Goal: Browse casually: Explore the website without a specific task or goal

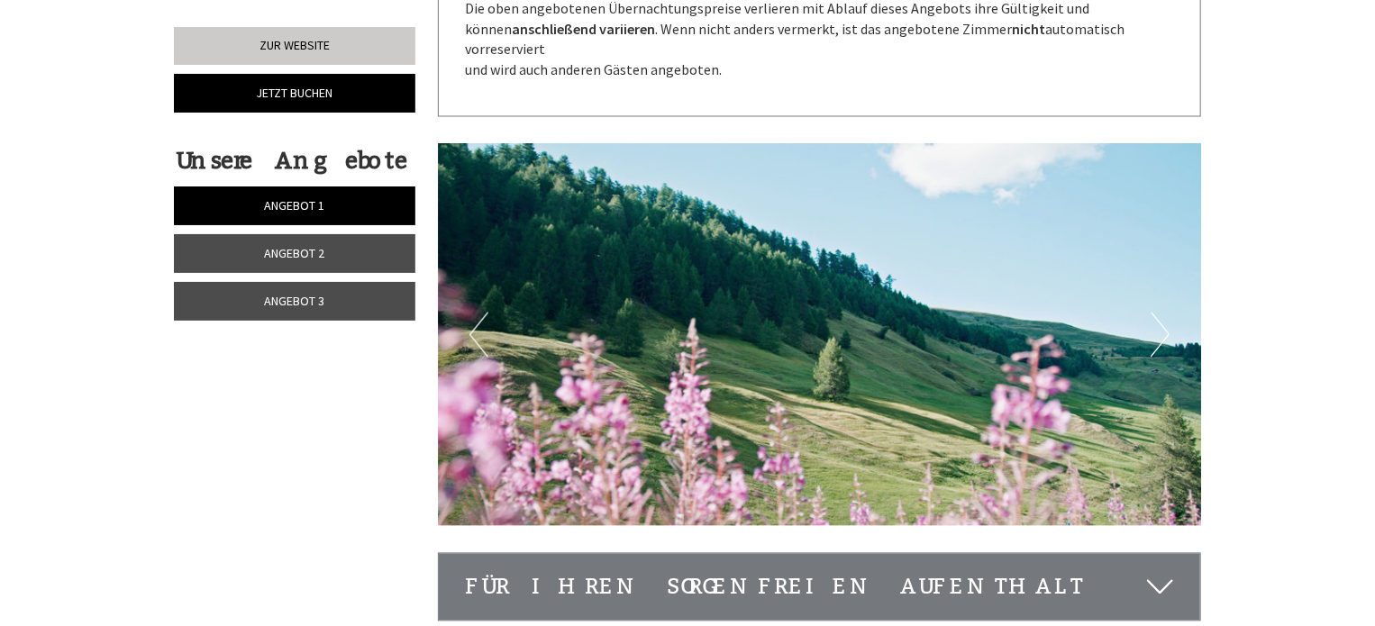
scroll to position [5498, 0]
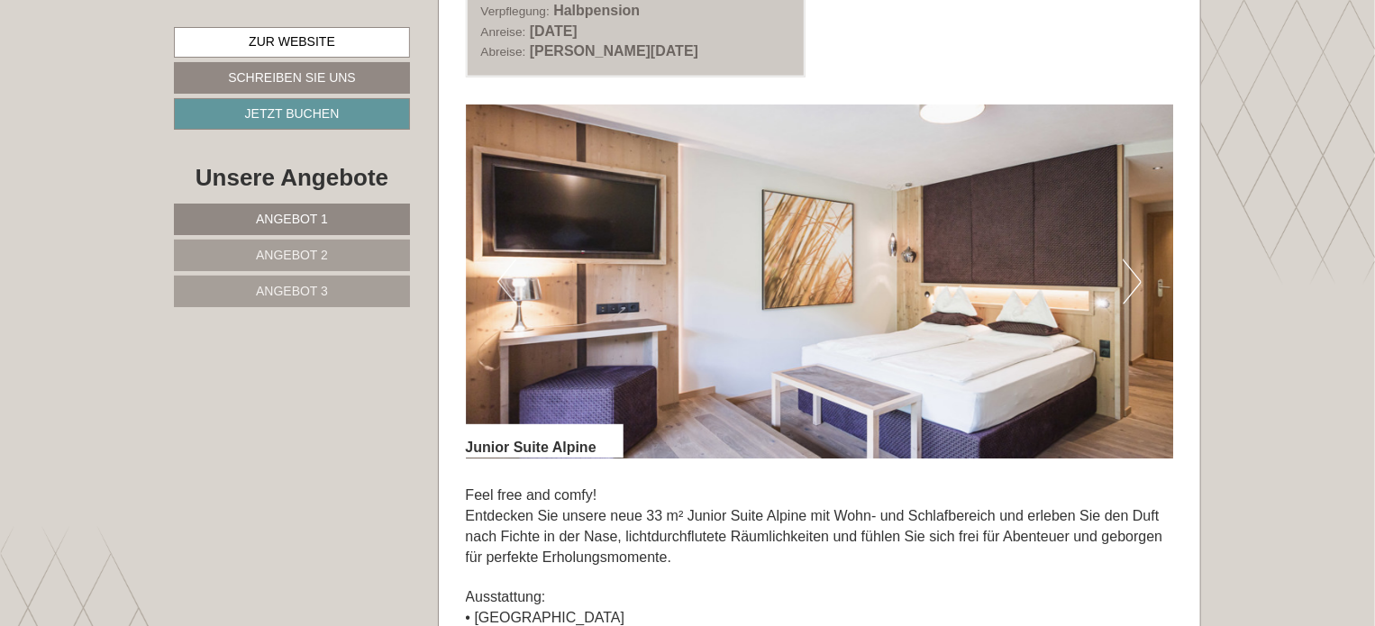
scroll to position [1170, 0]
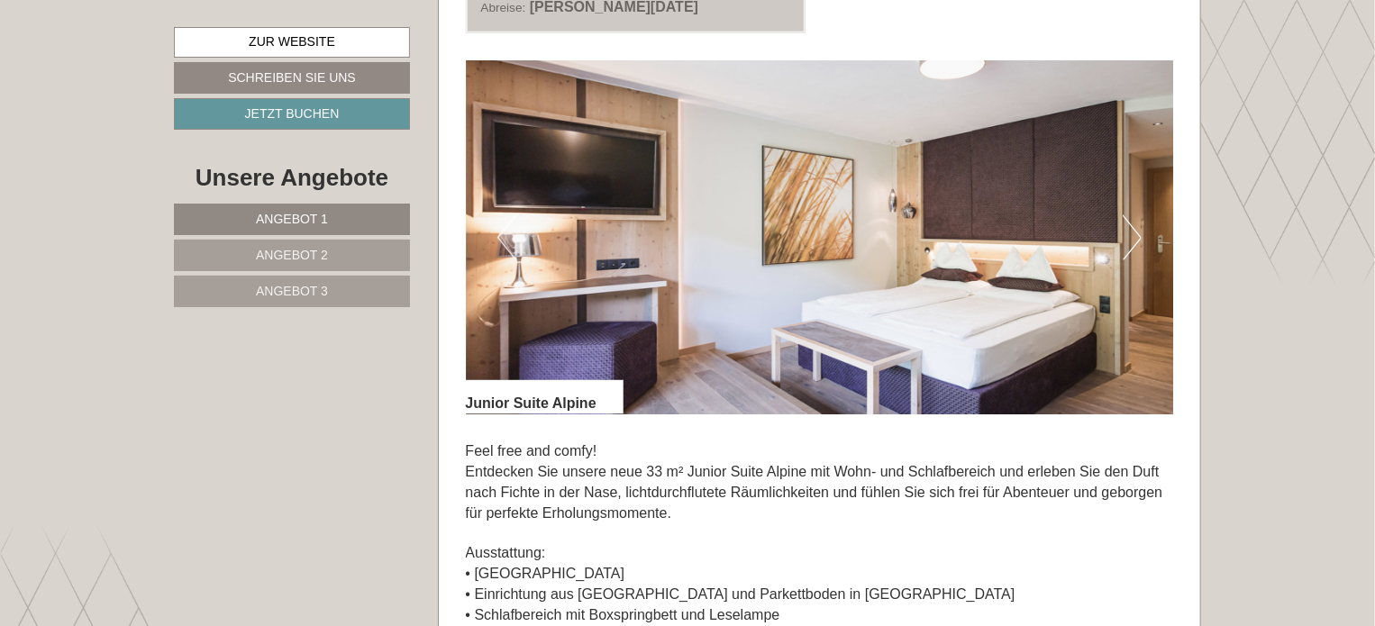
click at [1128, 244] on button "Next" at bounding box center [1132, 237] width 19 height 45
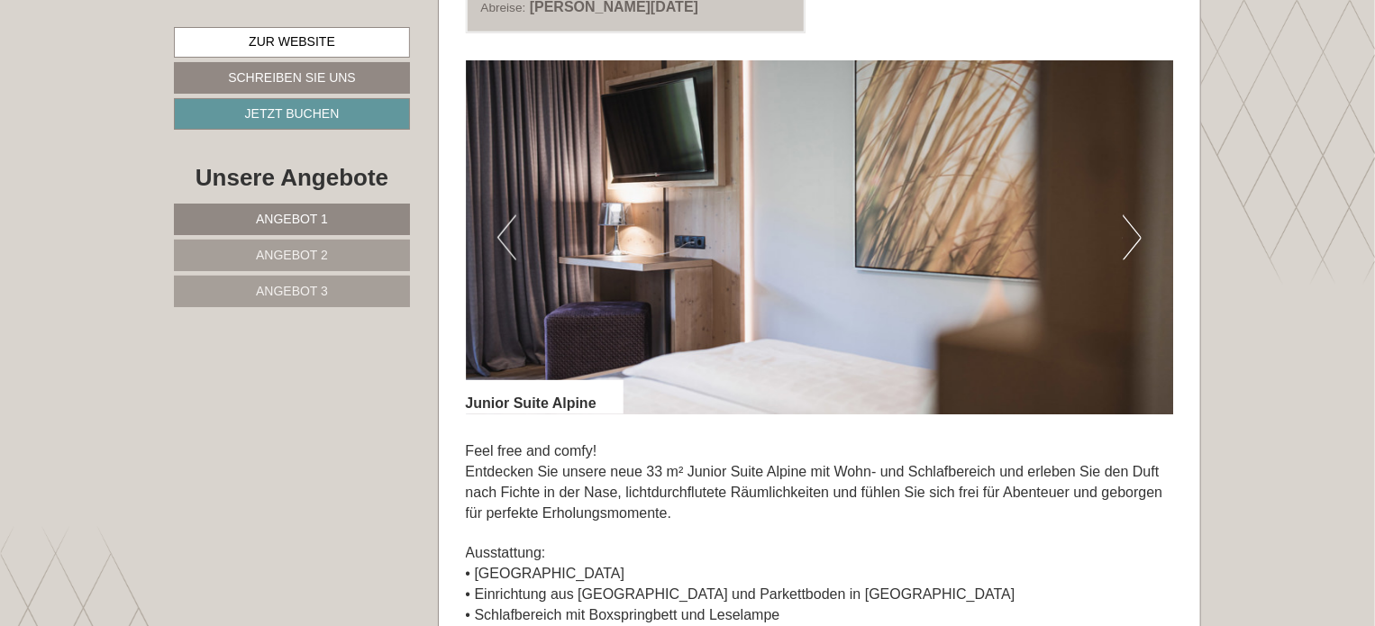
click at [1130, 242] on button "Next" at bounding box center [1132, 237] width 19 height 45
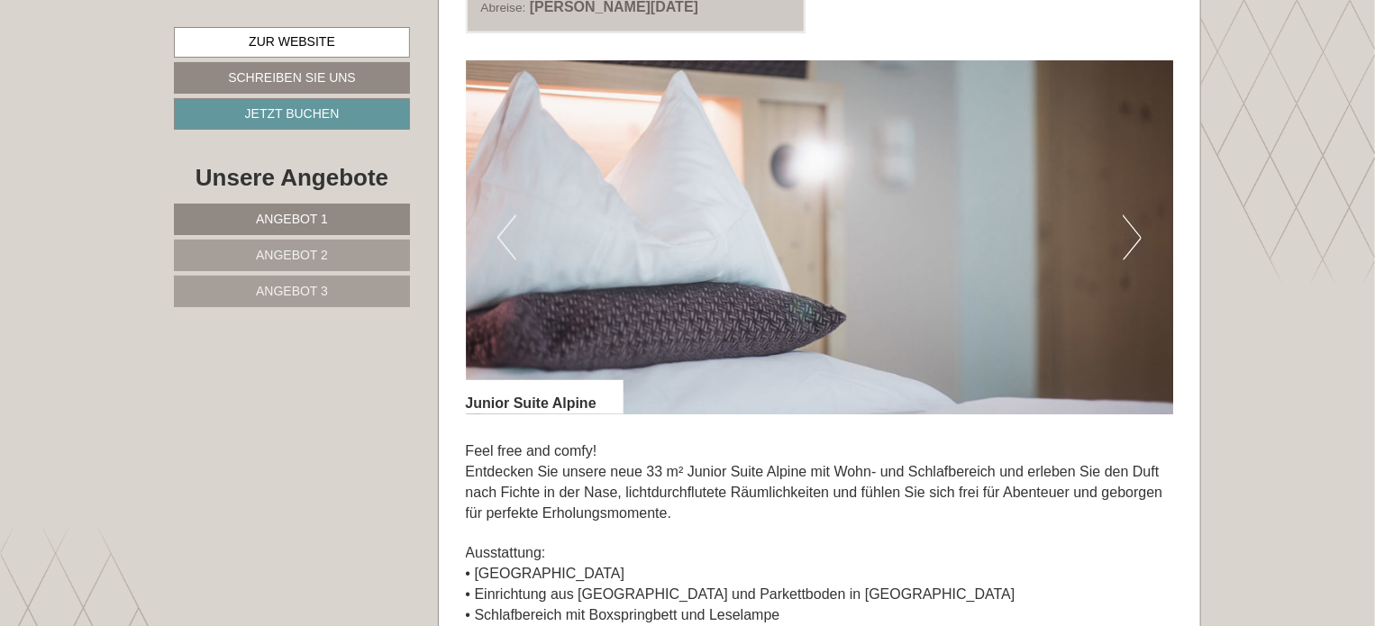
click at [1132, 242] on button "Next" at bounding box center [1132, 237] width 19 height 45
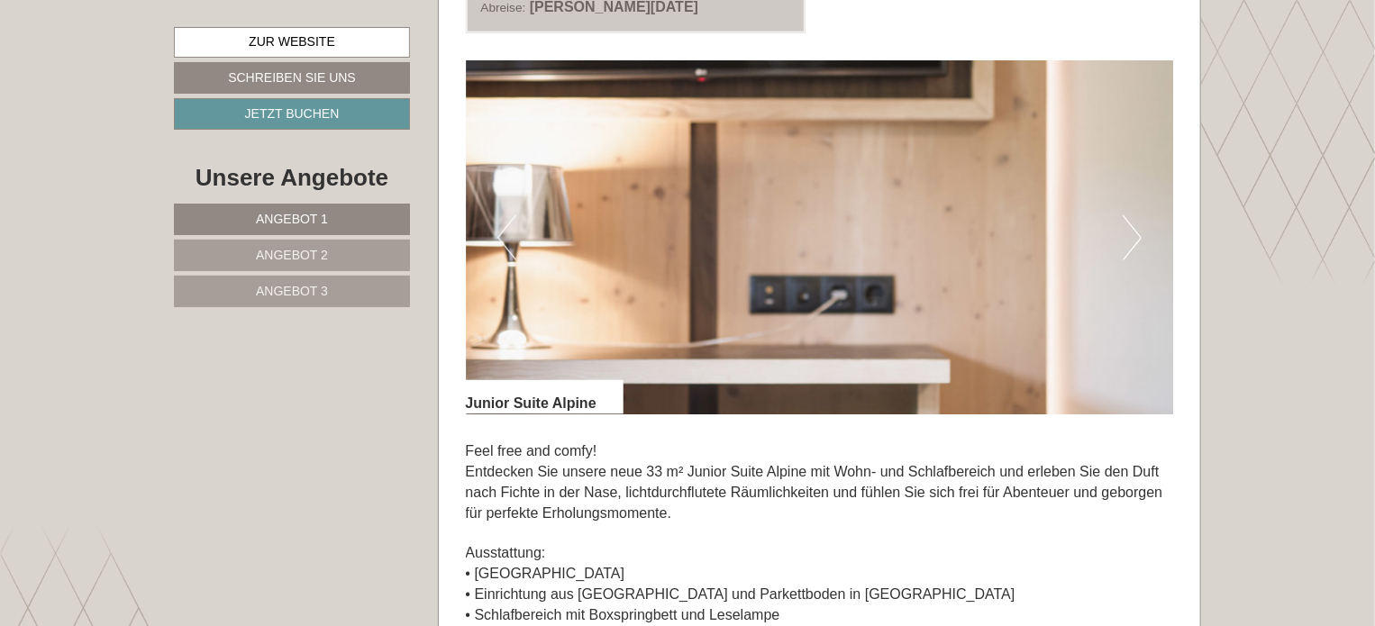
click at [1132, 242] on button "Next" at bounding box center [1132, 237] width 19 height 45
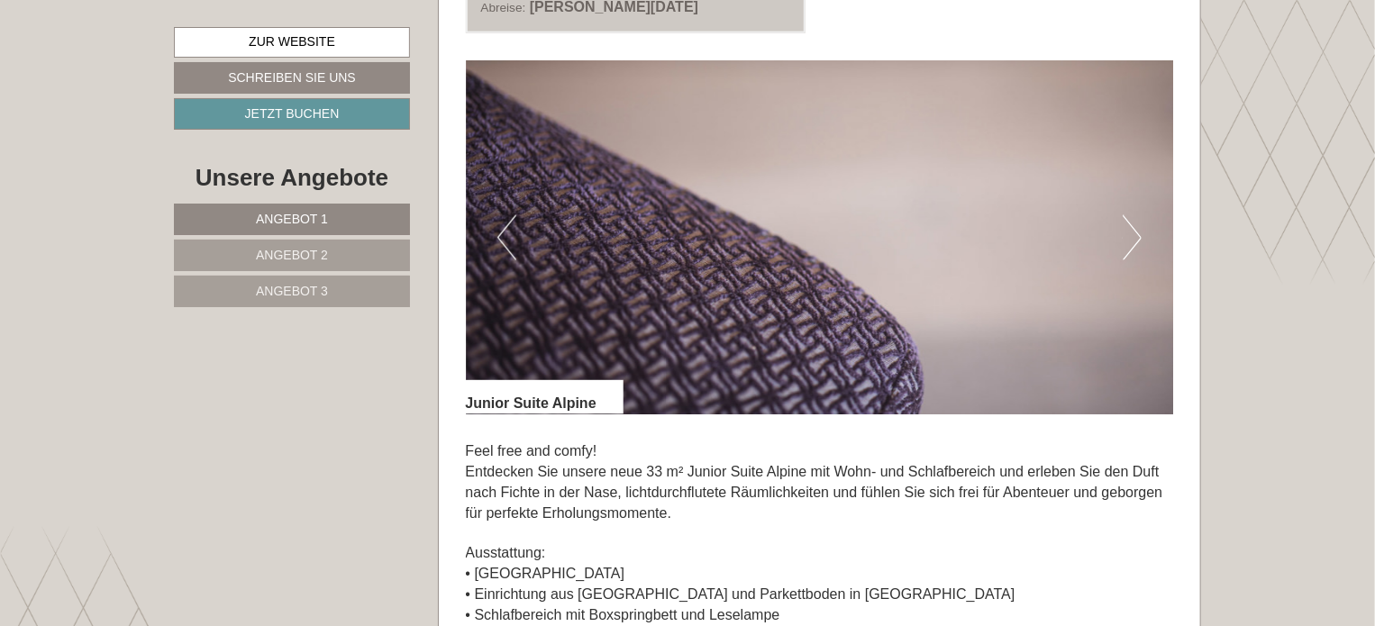
click at [1132, 242] on button "Next" at bounding box center [1132, 237] width 19 height 45
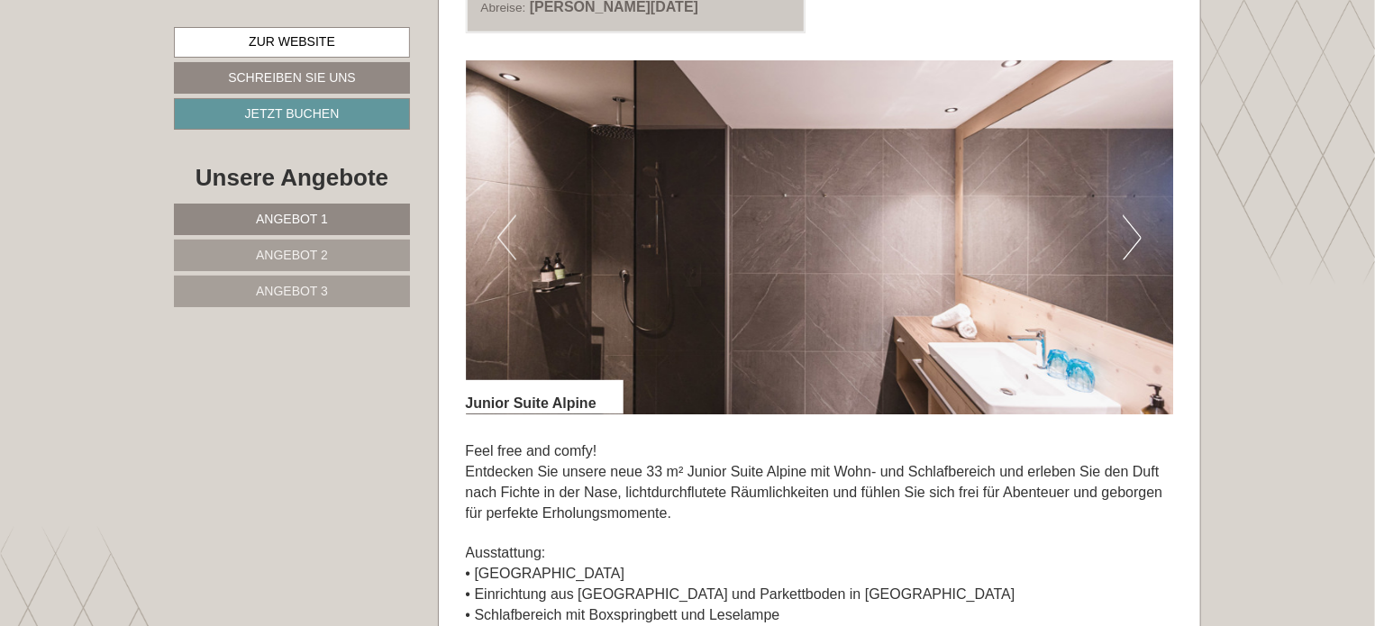
click at [1132, 242] on button "Next" at bounding box center [1132, 237] width 19 height 45
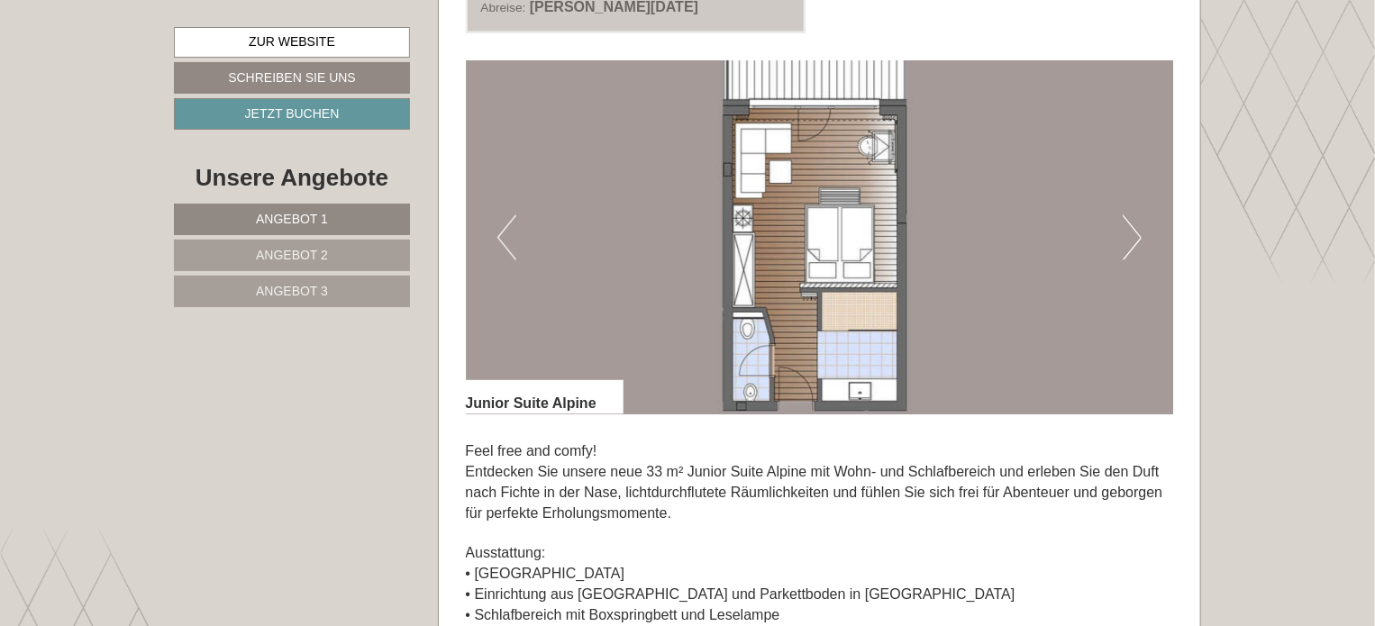
click at [1133, 242] on button "Next" at bounding box center [1132, 237] width 19 height 45
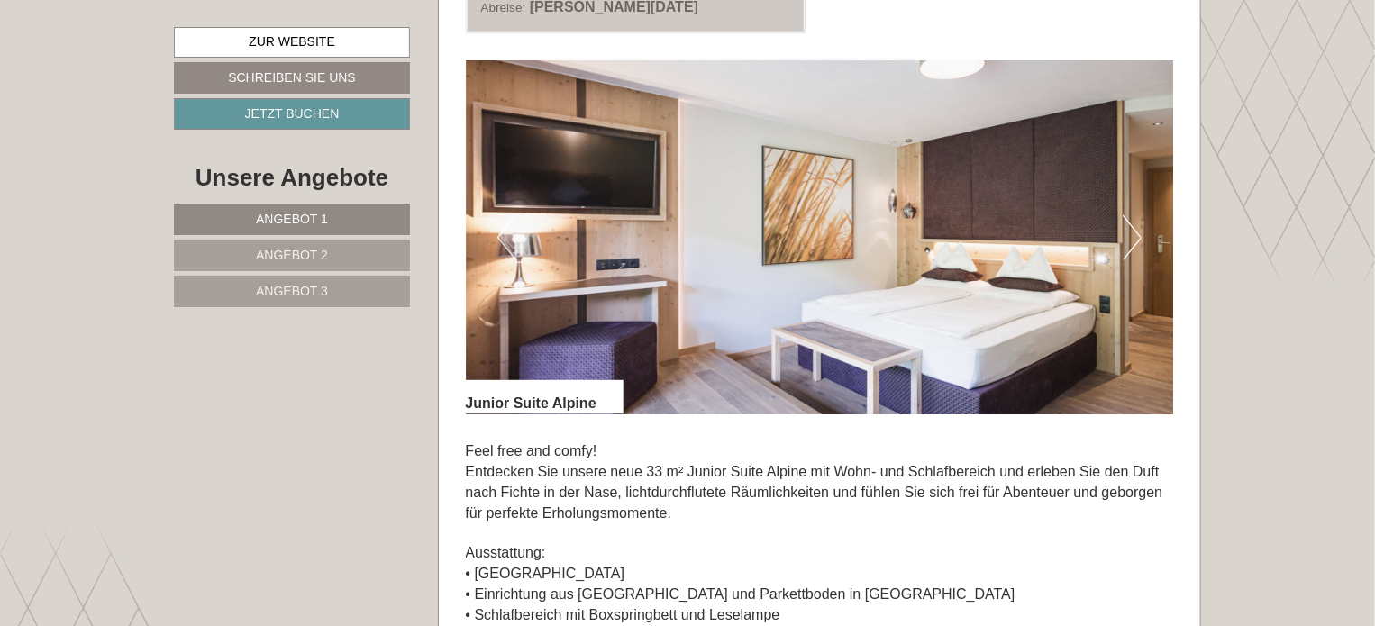
click at [1133, 242] on button "Next" at bounding box center [1132, 237] width 19 height 45
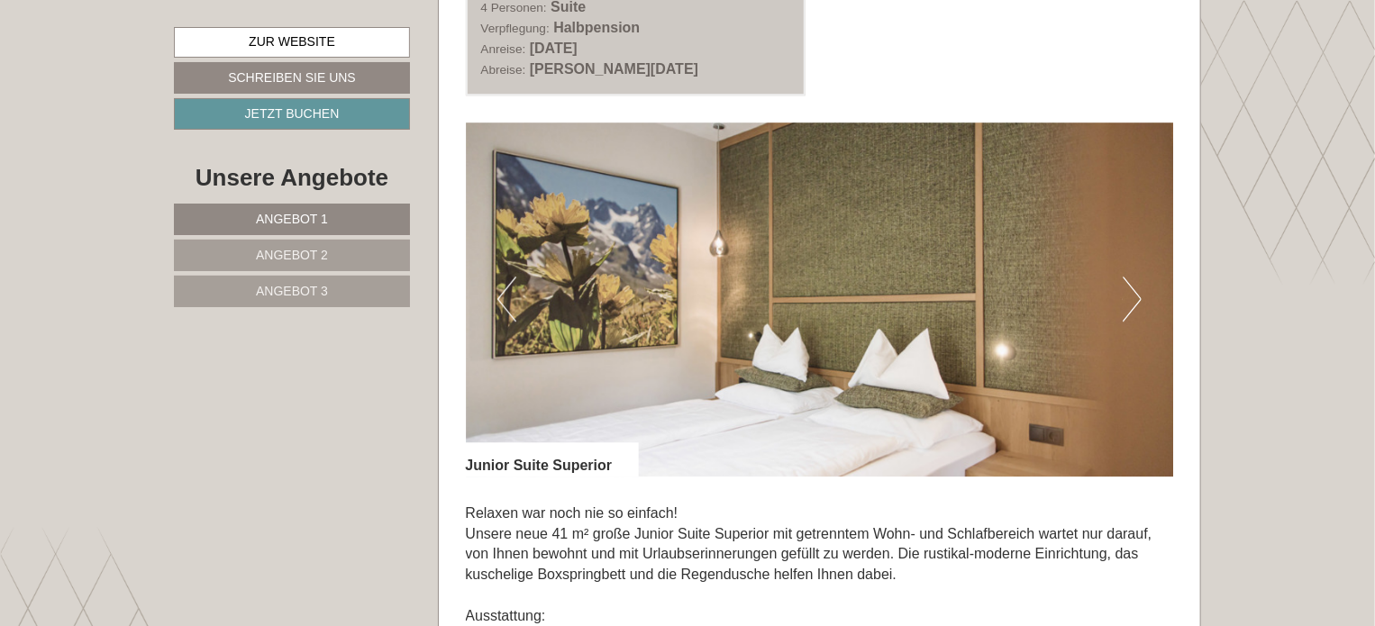
scroll to position [2522, 0]
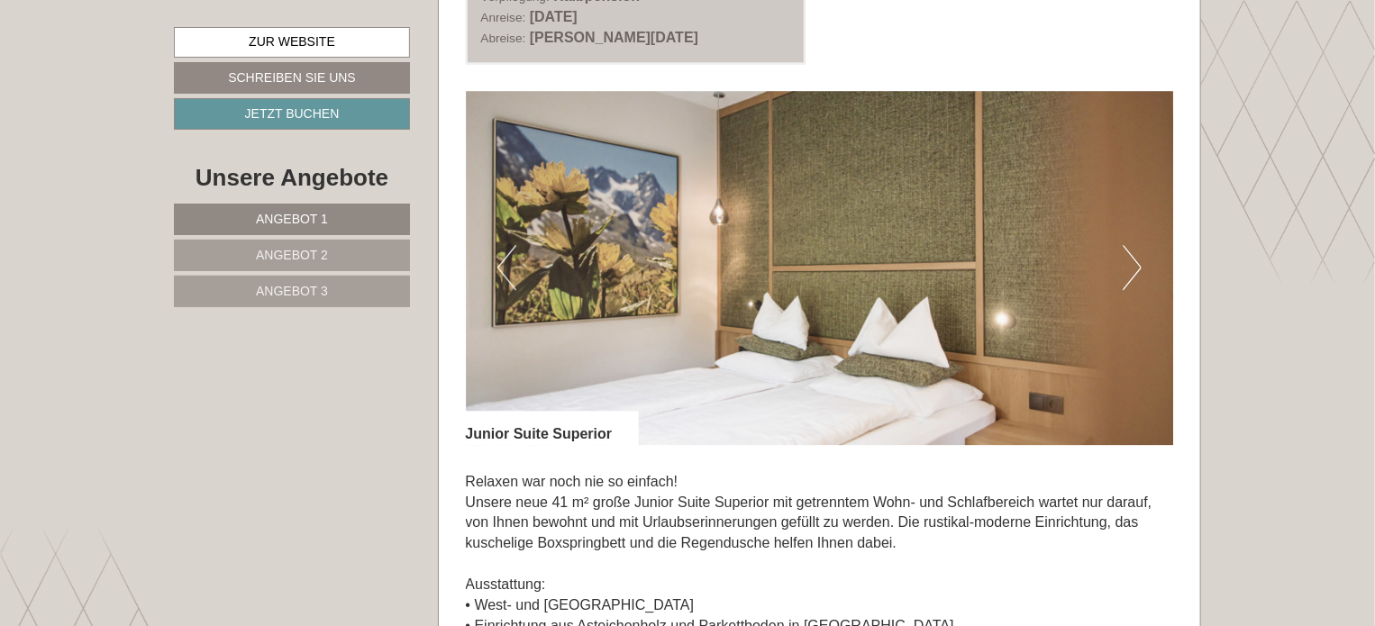
click at [1128, 275] on button "Next" at bounding box center [1132, 267] width 19 height 45
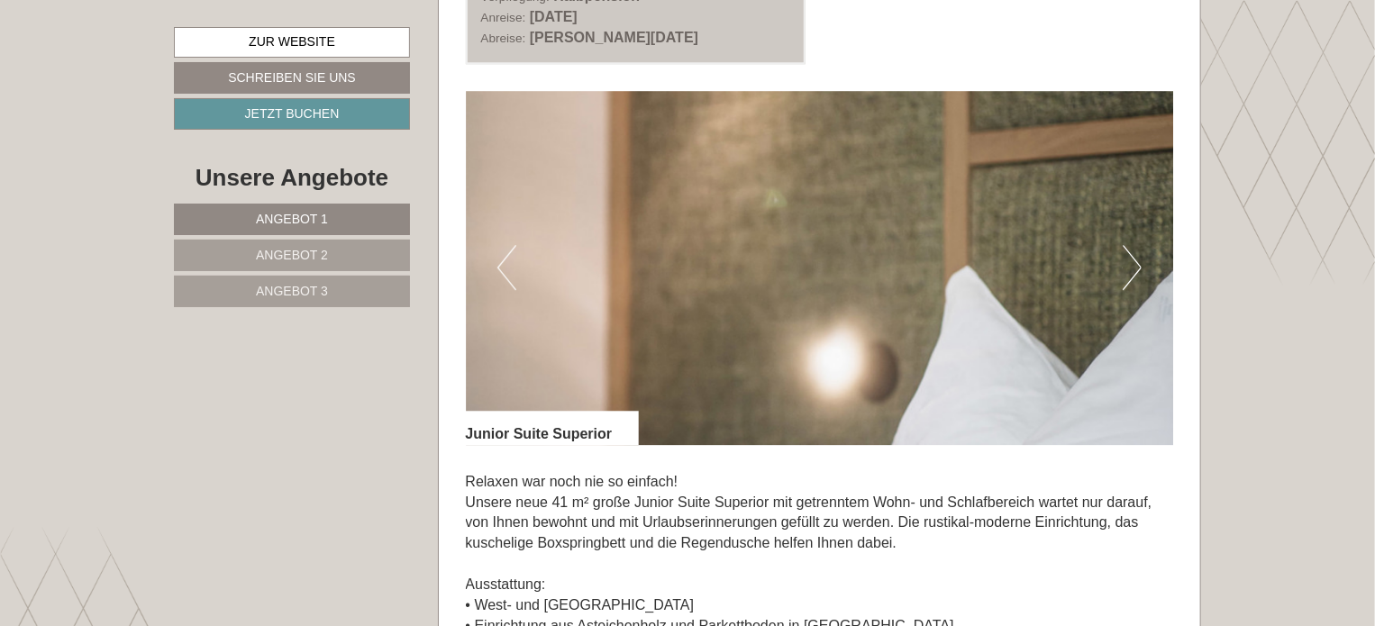
click at [1128, 275] on button "Next" at bounding box center [1132, 267] width 19 height 45
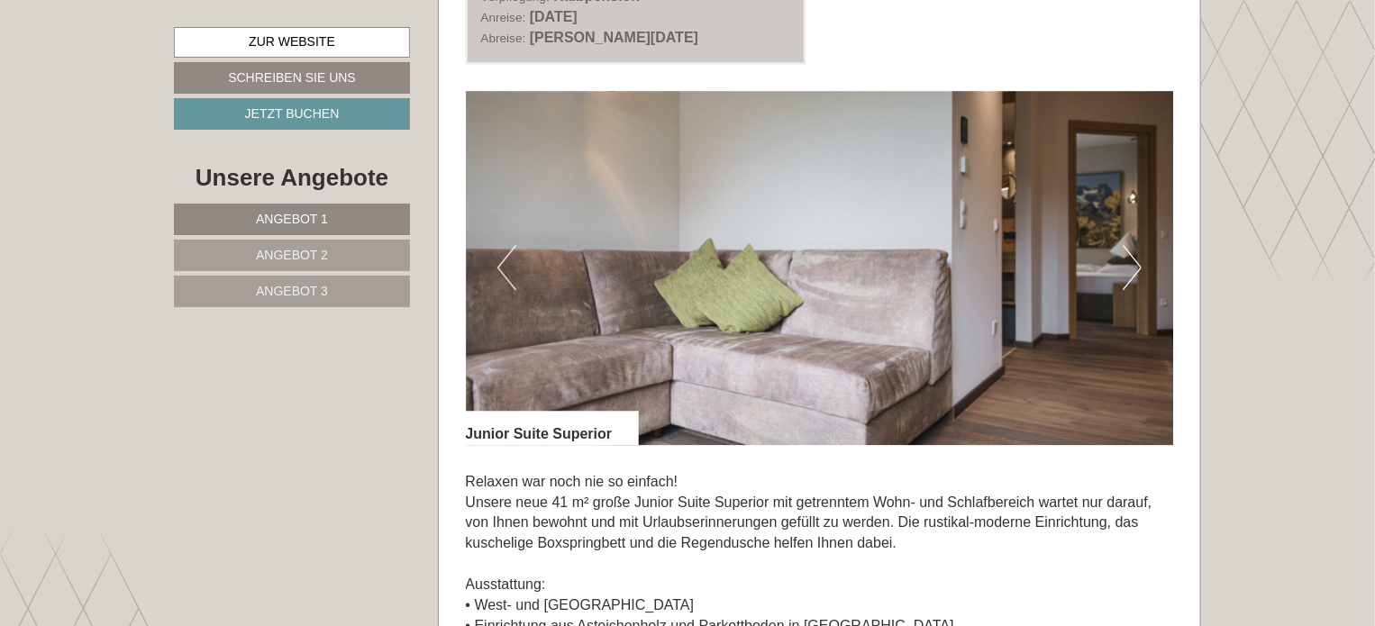
click at [1128, 275] on button "Next" at bounding box center [1132, 267] width 19 height 45
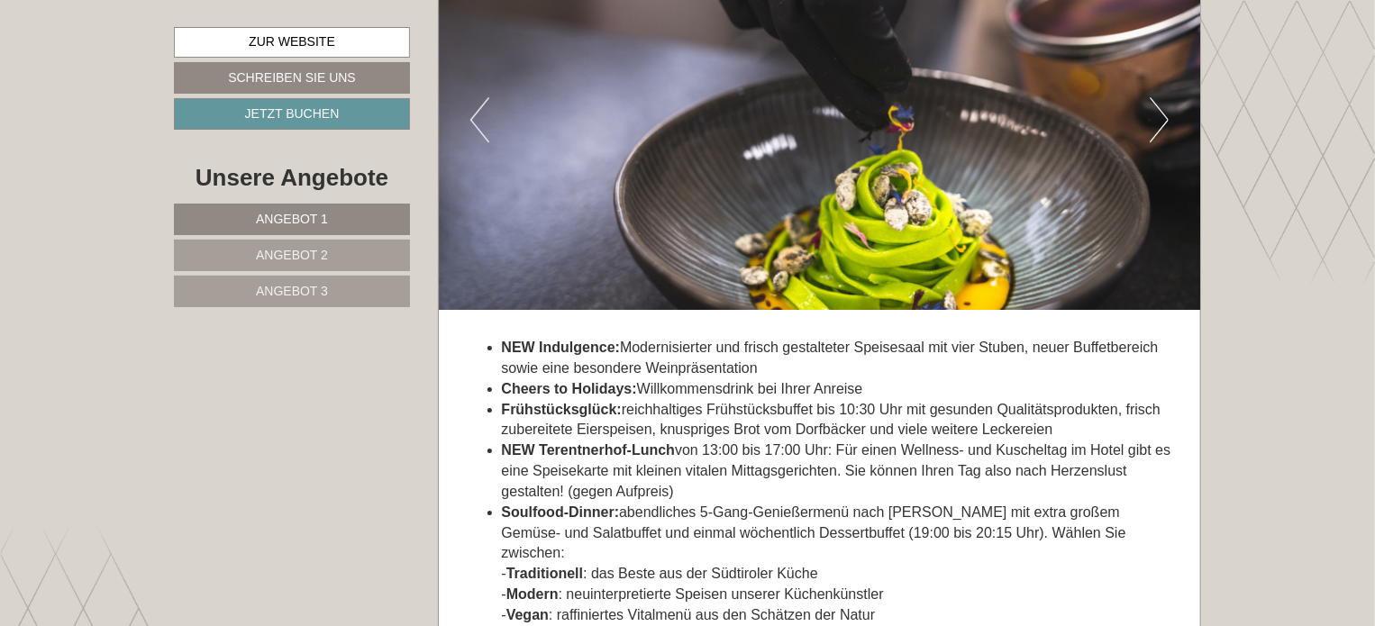
scroll to position [6308, 0]
